Goal: Find specific page/section: Find specific page/section

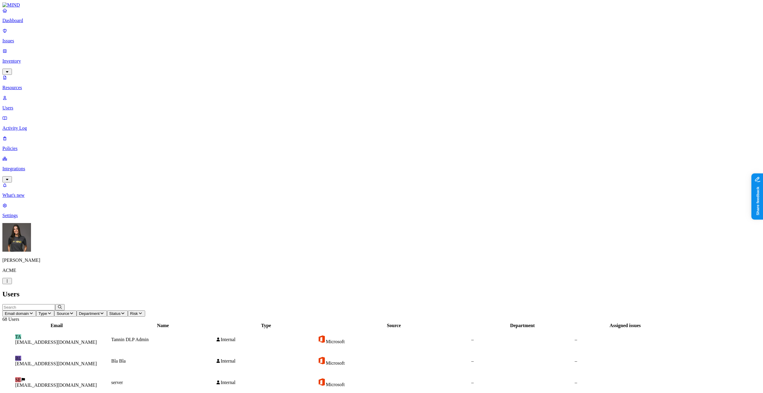
click at [33, 218] on p "Settings" at bounding box center [381, 215] width 758 height 5
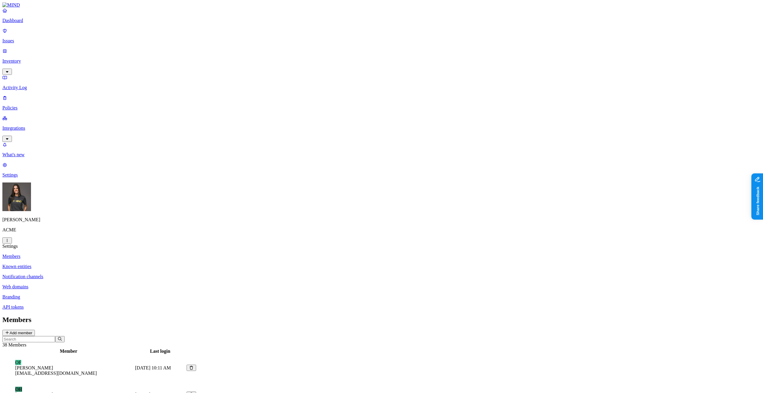
click at [359, 316] on h2 "Members" at bounding box center [381, 320] width 758 height 8
click at [375, 316] on h2 "Members" at bounding box center [381, 320] width 758 height 8
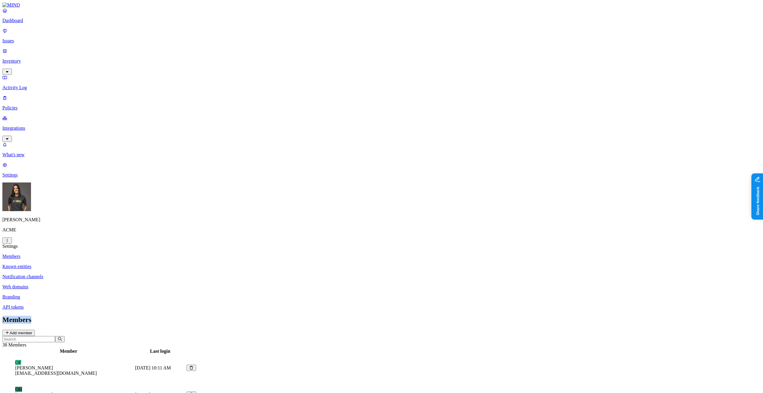
click at [375, 316] on h2 "Members" at bounding box center [381, 320] width 758 height 8
click at [12, 69] on button "button" at bounding box center [7, 72] width 10 height 6
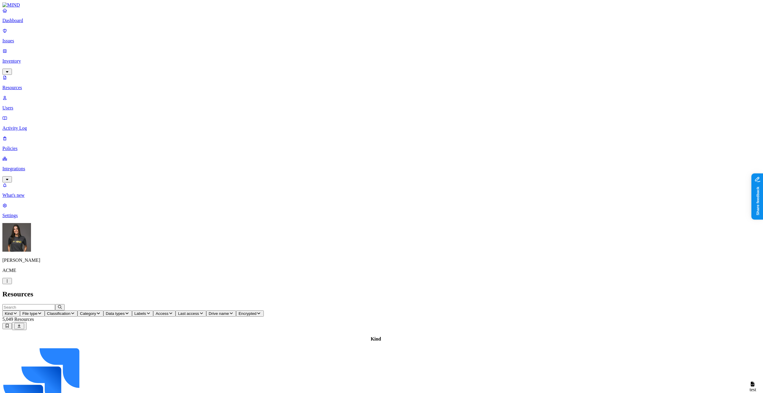
click at [38, 105] on p "Users" at bounding box center [381, 107] width 758 height 5
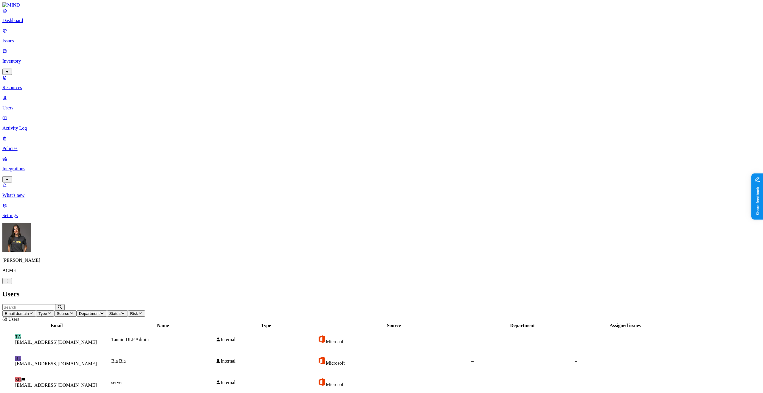
scroll to position [23, 0]
click at [41, 218] on p "Settings" at bounding box center [381, 215] width 758 height 5
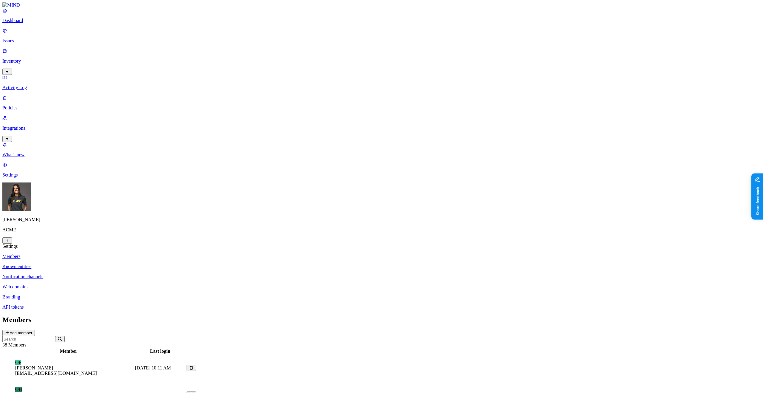
click at [384, 316] on h2 "Members" at bounding box center [381, 320] width 758 height 8
